Goal: Information Seeking & Learning: Learn about a topic

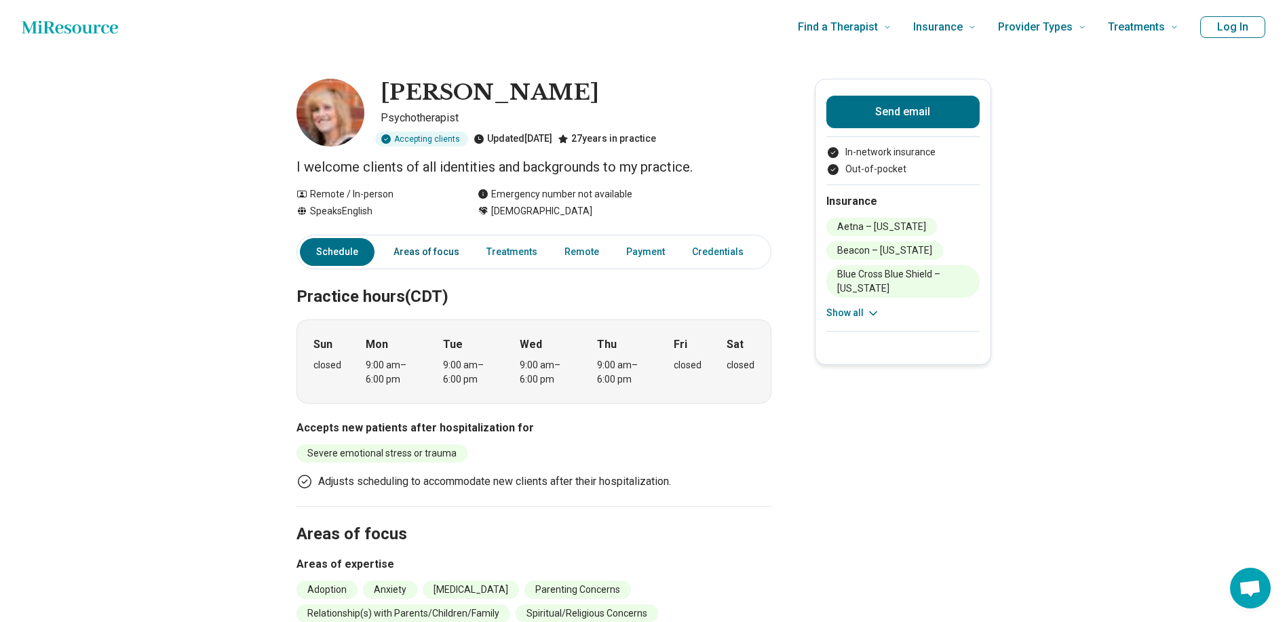
click at [436, 245] on link "Areas of focus" at bounding box center [426, 252] width 82 height 28
click at [523, 252] on link "Treatments" at bounding box center [511, 252] width 67 height 28
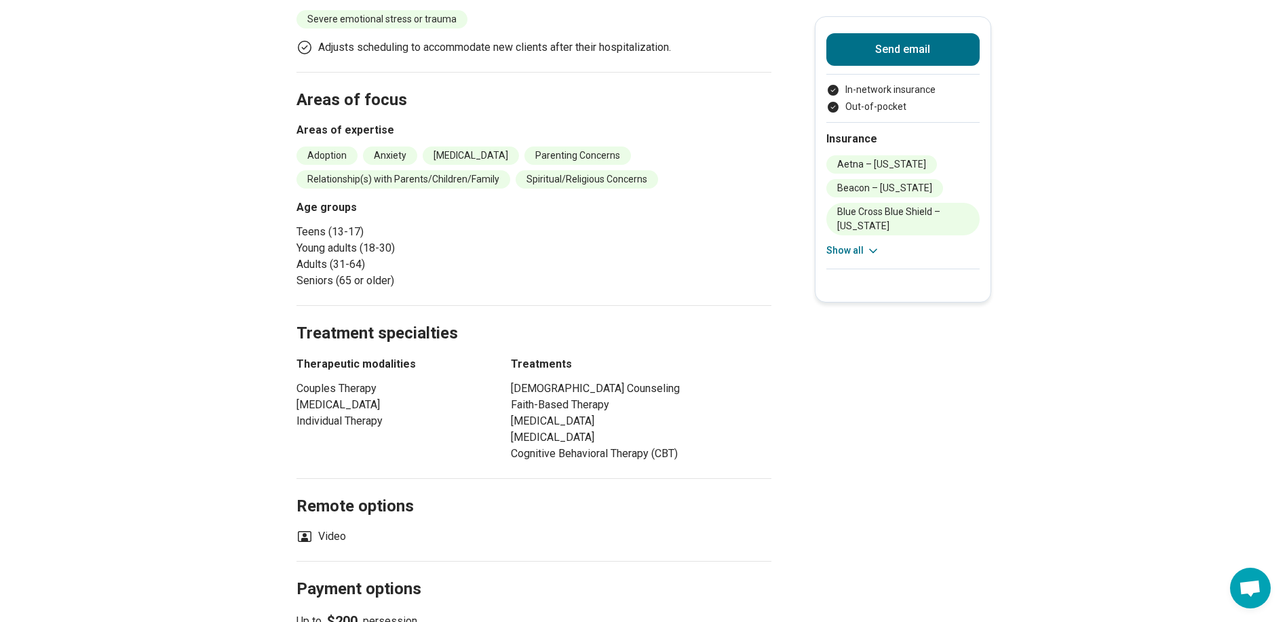
scroll to position [45, 0]
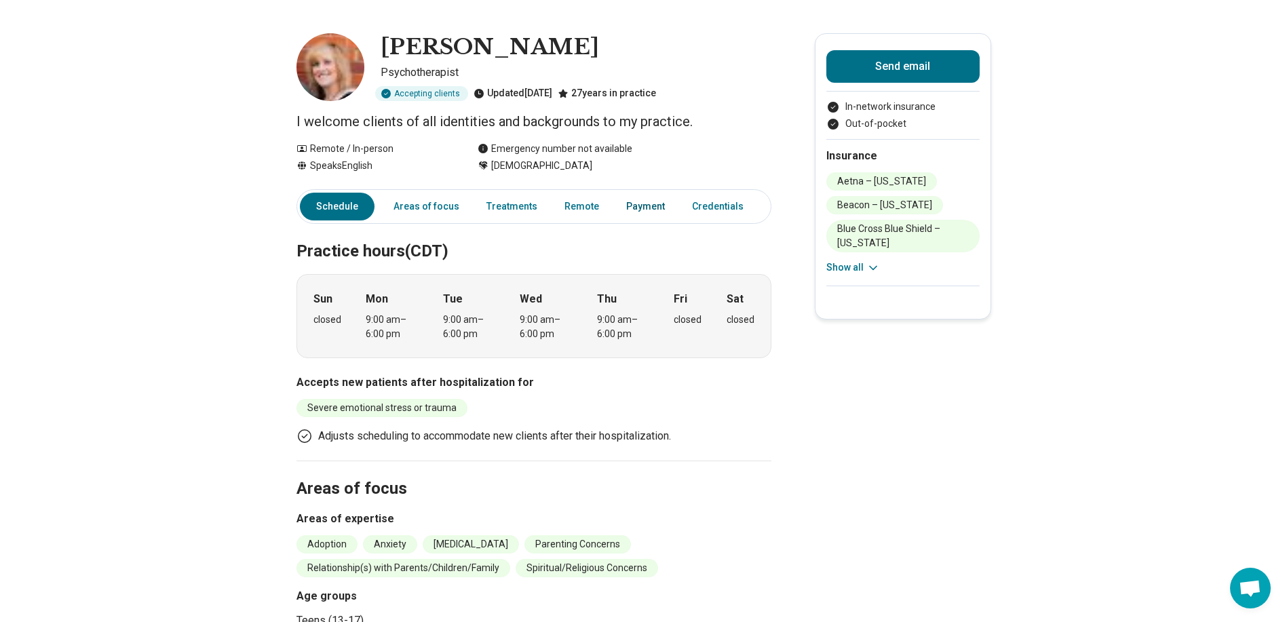
click at [632, 216] on link "Payment" at bounding box center [645, 207] width 55 height 28
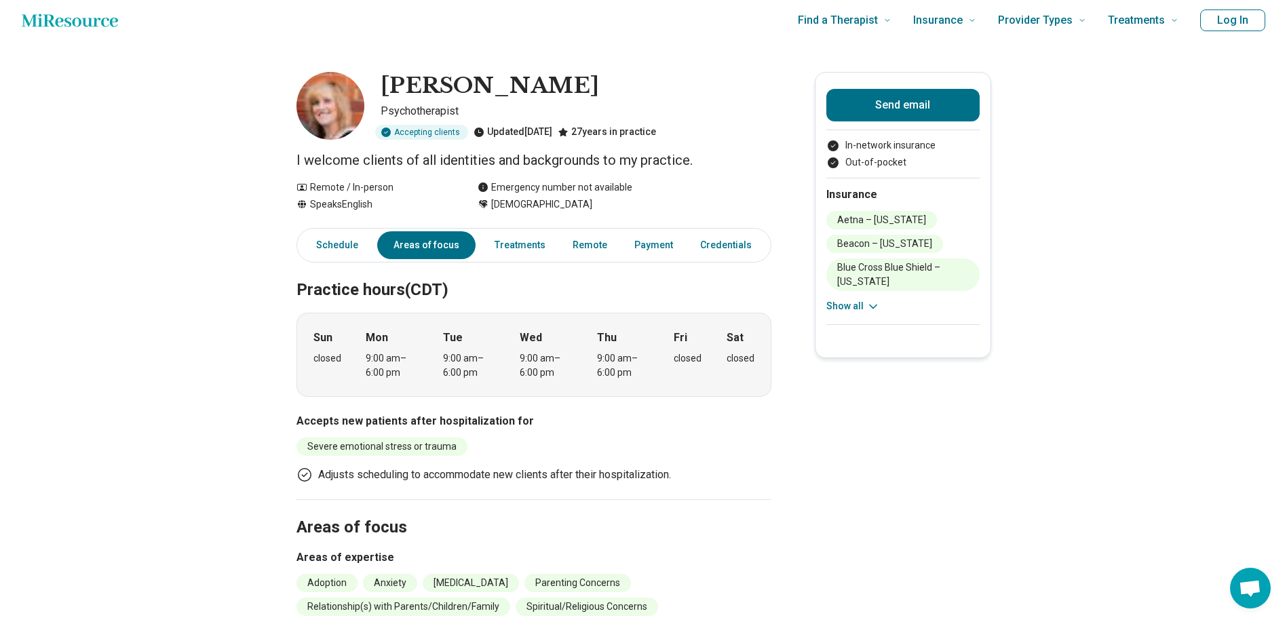
scroll to position [0, 0]
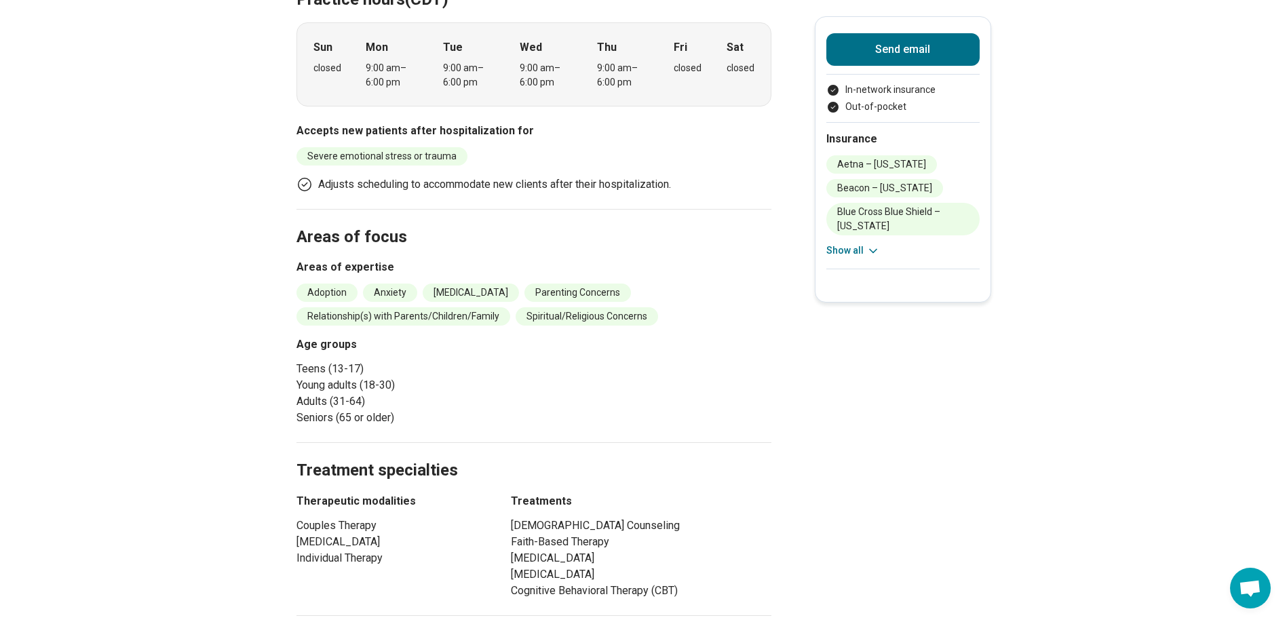
scroll to position [339, 0]
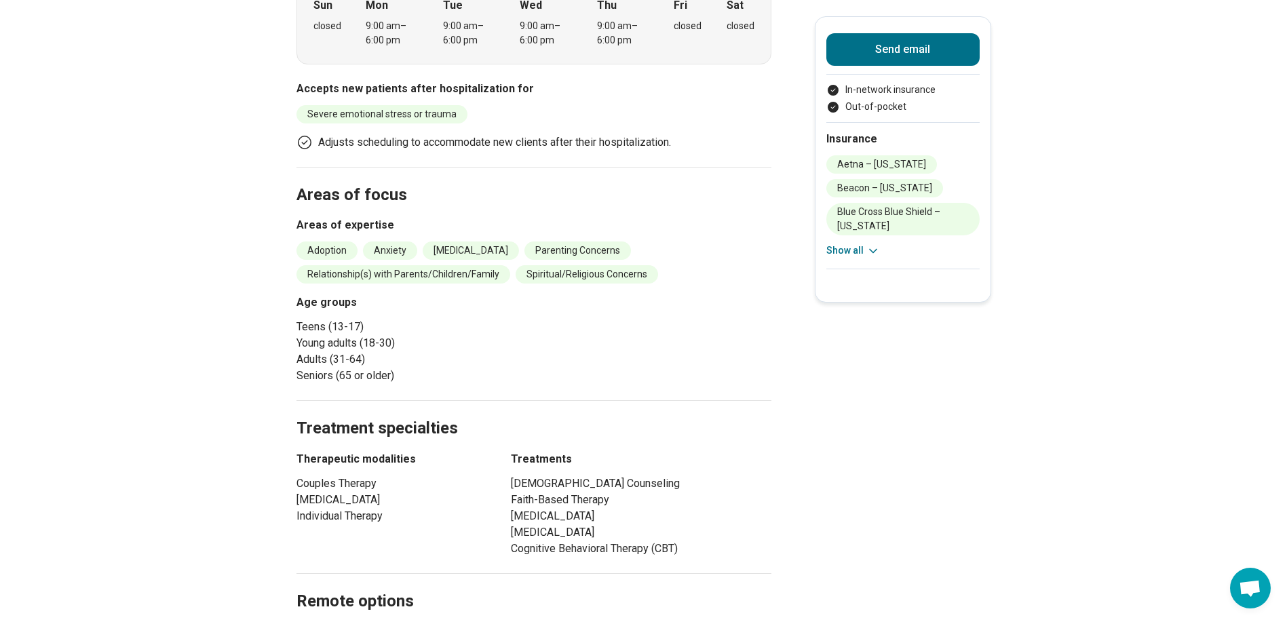
click at [876, 245] on icon at bounding box center [873, 251] width 14 height 14
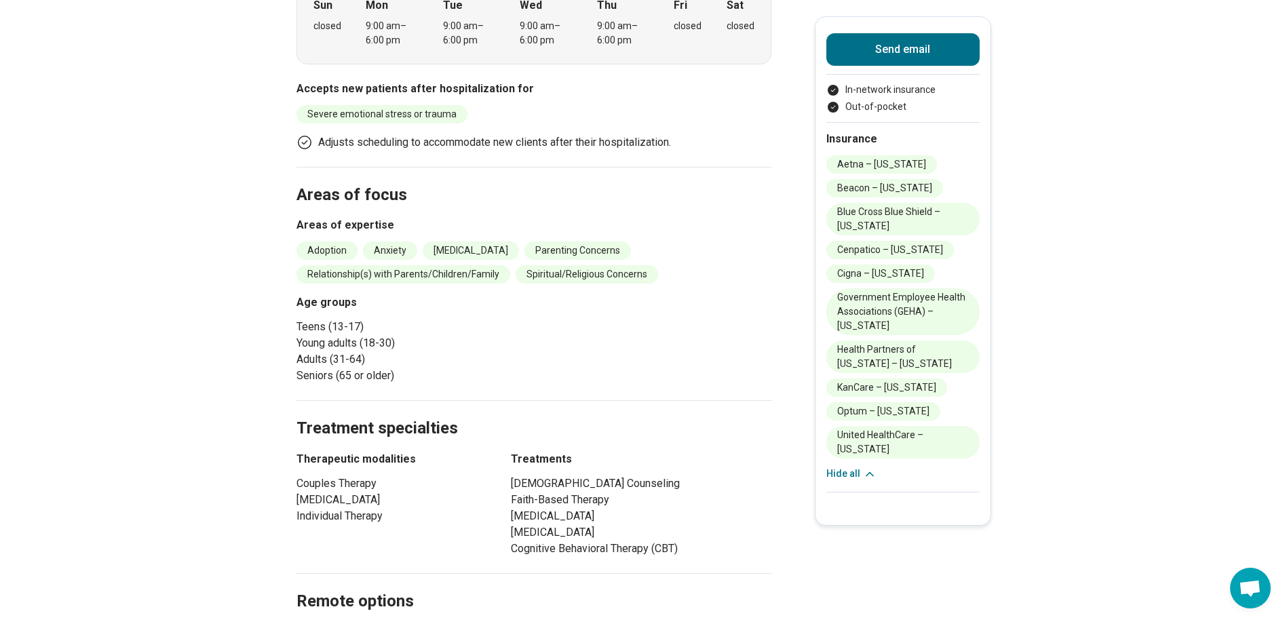
scroll to position [0, 0]
